Goal: Task Accomplishment & Management: Use online tool/utility

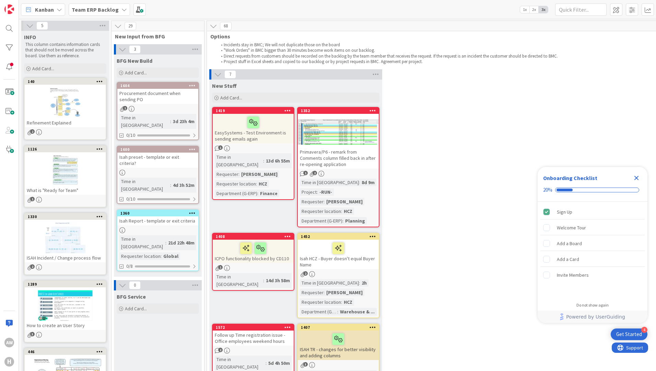
click at [637, 179] on icon "Close Checklist" at bounding box center [637, 178] width 8 height 8
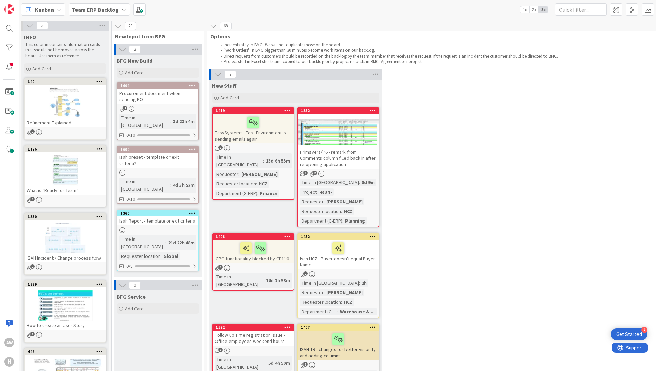
click at [506, 180] on div "7 New Stuff Add Card... 1352 Primavera/P6 - remark from Comments column filled …" at bounding box center [480, 301] width 545 height 465
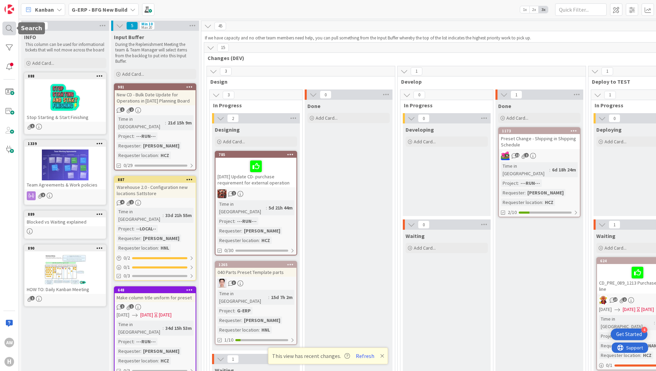
click at [9, 32] on div at bounding box center [9, 29] width 14 height 14
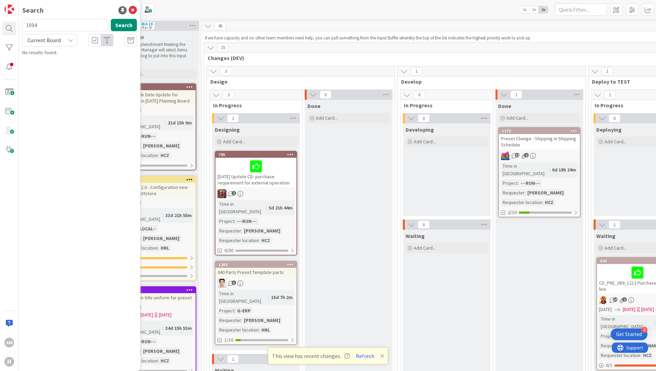
click at [53, 30] on input "1094" at bounding box center [65, 25] width 86 height 12
type input "1146"
click at [66, 57] on div "G-ERP - BFG New Build › To Do" at bounding box center [84, 54] width 105 height 6
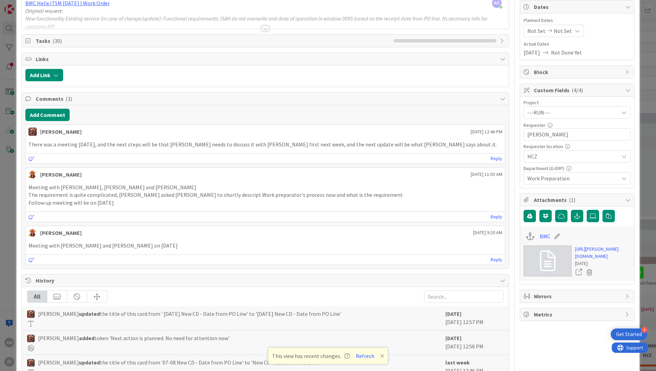
scroll to position [103, 0]
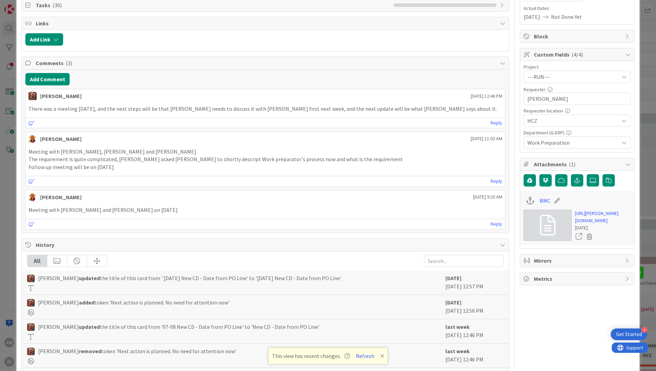
click at [226, 172] on div "Meeting with [PERSON_NAME], [PERSON_NAME] and [PERSON_NAME] The requirement is …" at bounding box center [266, 159] width 480 height 29
click at [118, 172] on div "Meeting with [PERSON_NAME], [PERSON_NAME] and [PERSON_NAME] The requirement is …" at bounding box center [266, 159] width 480 height 29
click at [127, 174] on div "Meeting with [PERSON_NAME], [PERSON_NAME] and [PERSON_NAME] The requirement is …" at bounding box center [266, 159] width 480 height 29
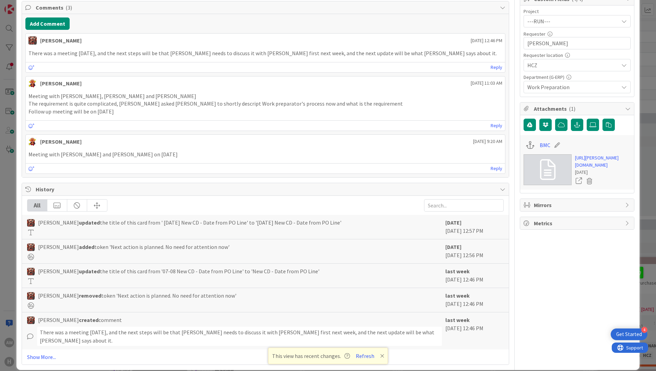
scroll to position [159, 0]
click at [38, 353] on link "Show More..." at bounding box center [265, 357] width 477 height 8
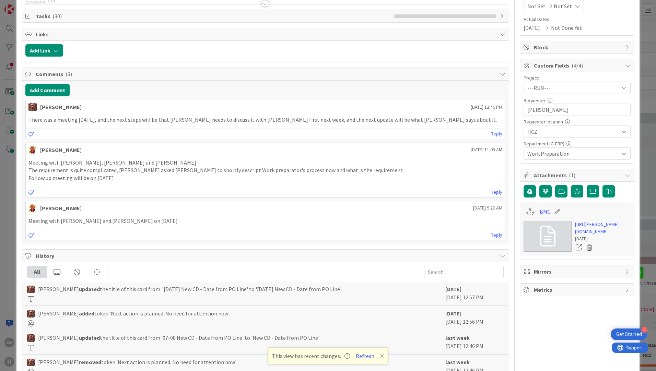
scroll to position [0, 0]
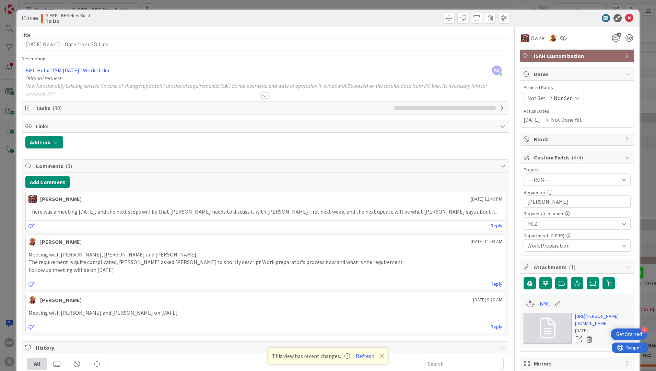
click at [153, 215] on p "There was a meeting [DATE], and the next steps will be that [PERSON_NAME] needs…" at bounding box center [265, 212] width 474 height 8
click at [105, 272] on p "Follow up meeting will be on [DATE]" at bounding box center [265, 270] width 474 height 8
